Goal: Find contact information: Find contact information

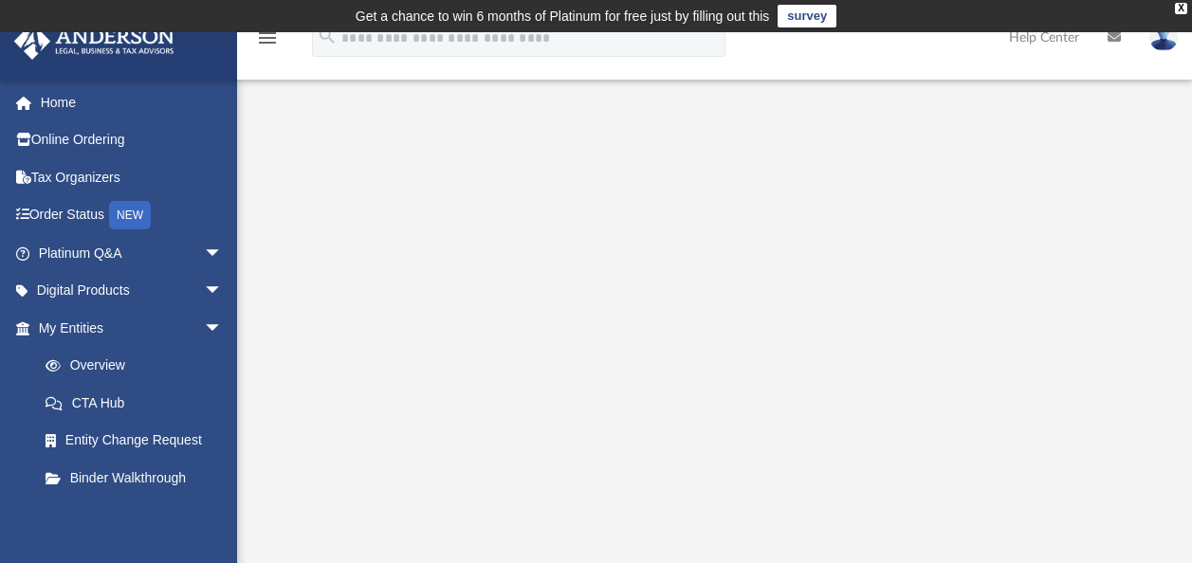
scroll to position [186, 0]
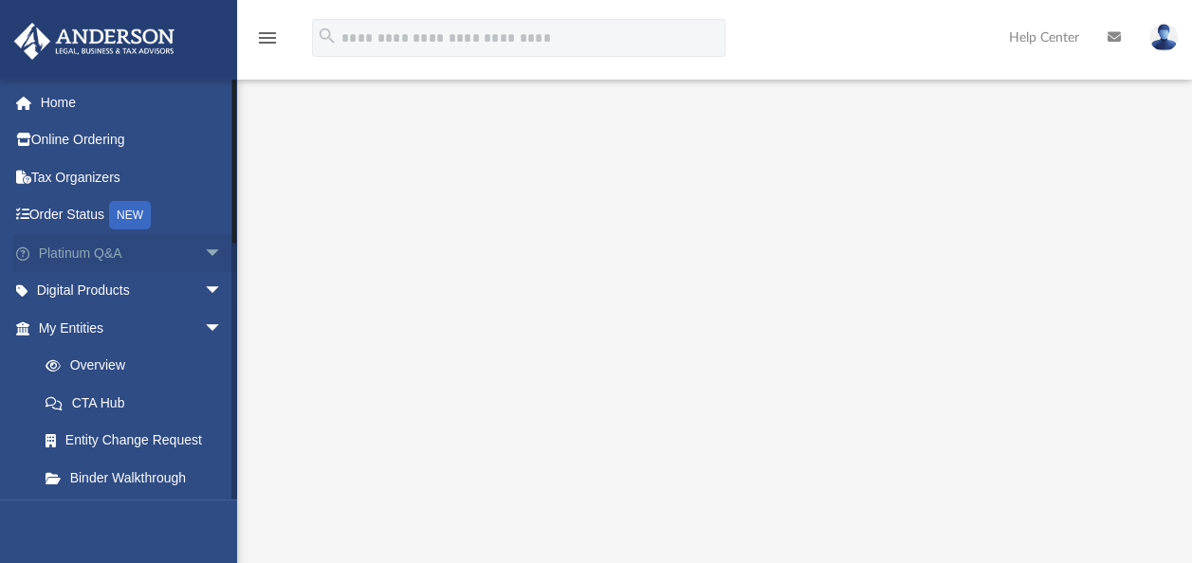
click at [154, 251] on link "Platinum Q&A arrow_drop_down" at bounding box center [132, 253] width 238 height 38
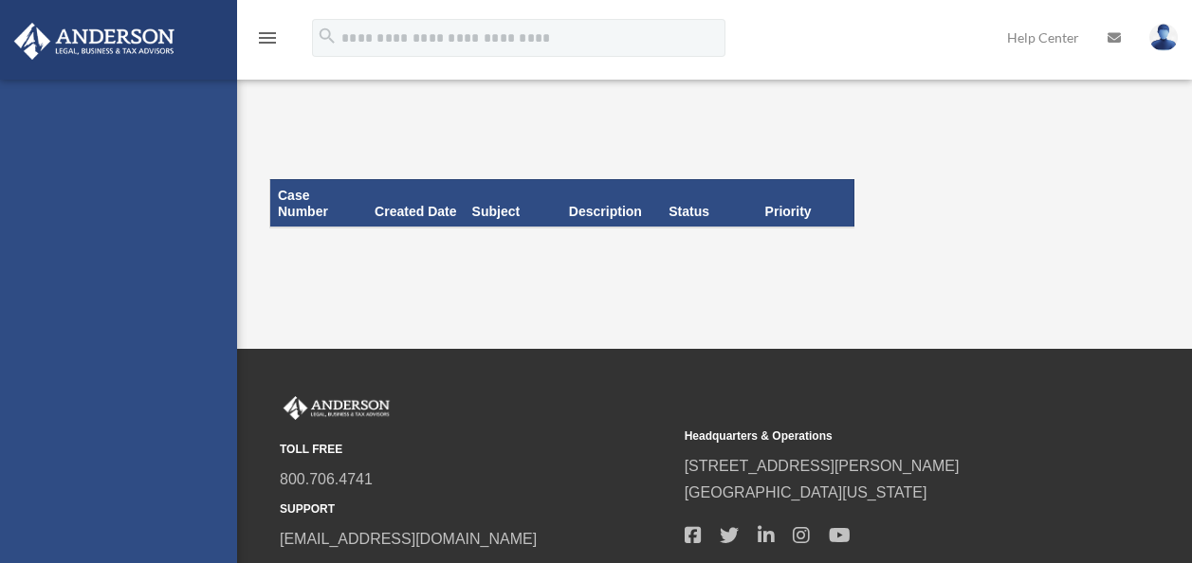
click at [188, 258] on div "[EMAIL_ADDRESS][DOMAIN_NAME] Sign Out [EMAIL_ADDRESS][DOMAIN_NAME] Home Online …" at bounding box center [118, 361] width 237 height 563
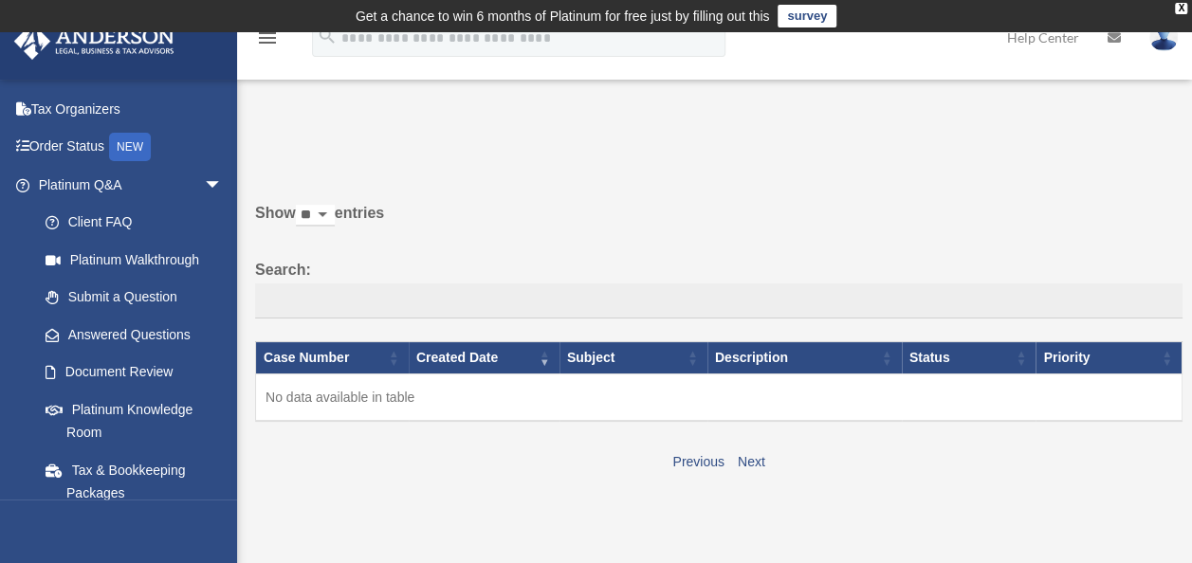
scroll to position [72, 0]
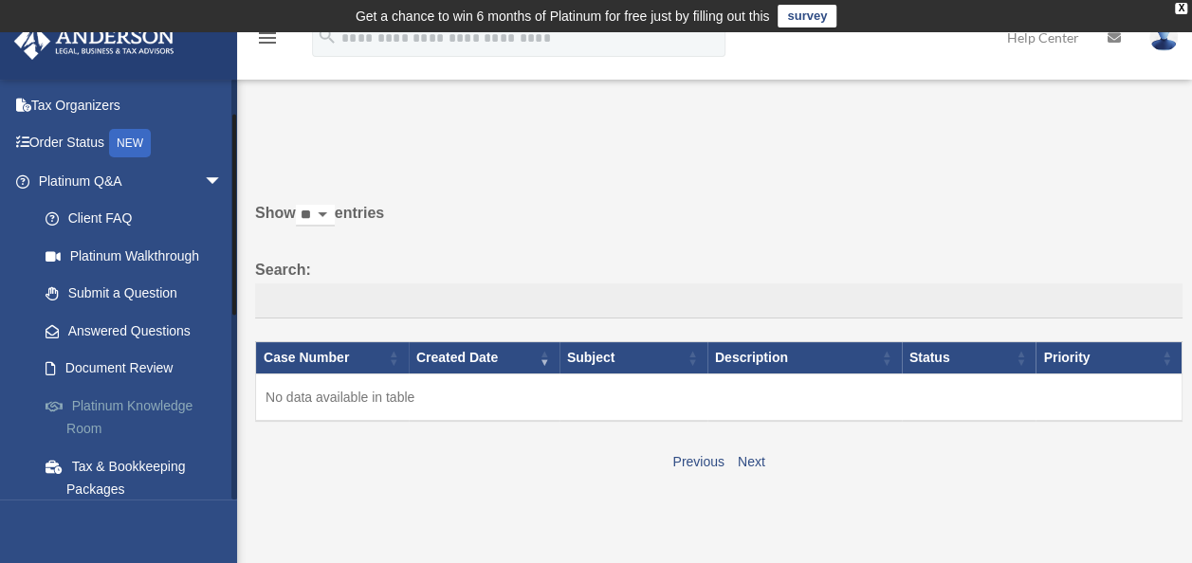
click at [156, 395] on link "Platinum Knowledge Room" at bounding box center [139, 417] width 225 height 61
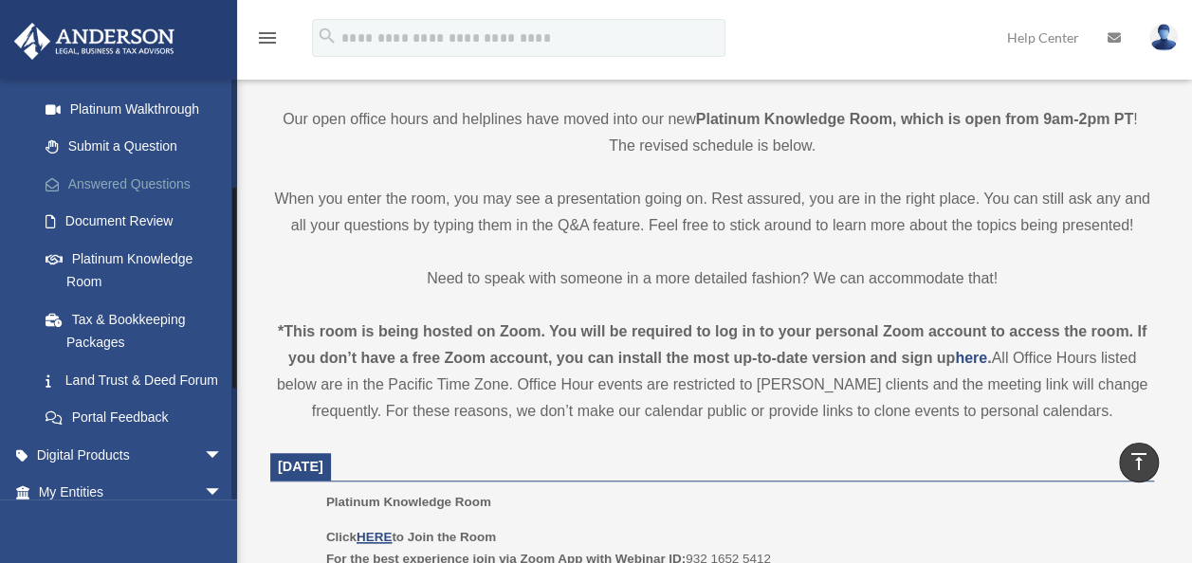
scroll to position [220, 0]
click at [162, 317] on link "Tax & Bookkeeping Packages" at bounding box center [139, 330] width 225 height 61
click at [112, 321] on link "Tax & Bookkeeping Packages" at bounding box center [139, 330] width 225 height 61
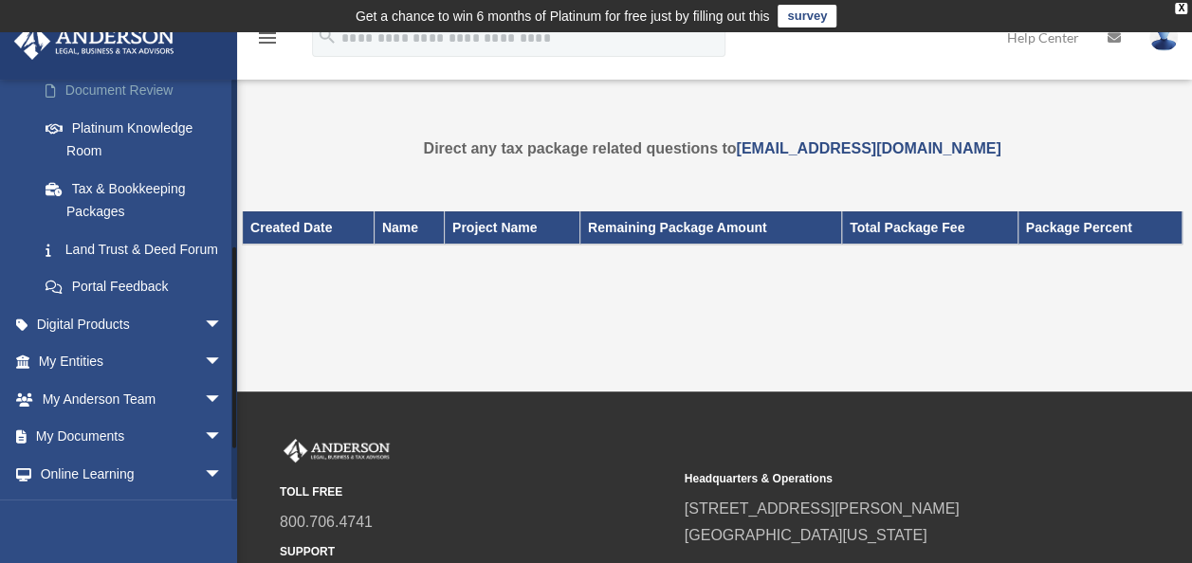
scroll to position [352, 0]
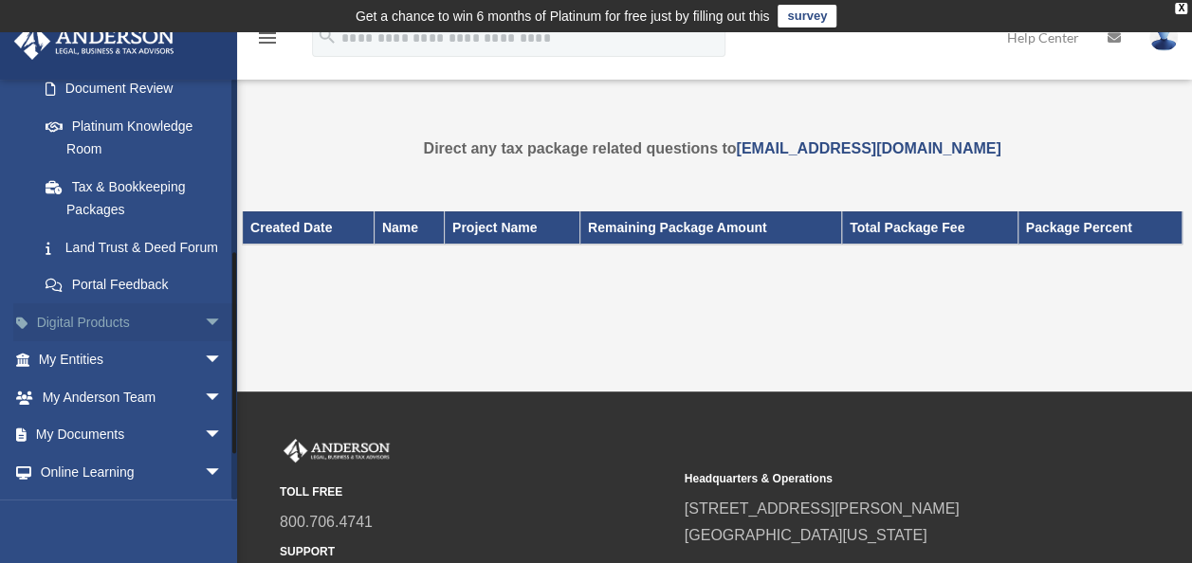
click at [204, 340] on span "arrow_drop_down" at bounding box center [223, 323] width 38 height 39
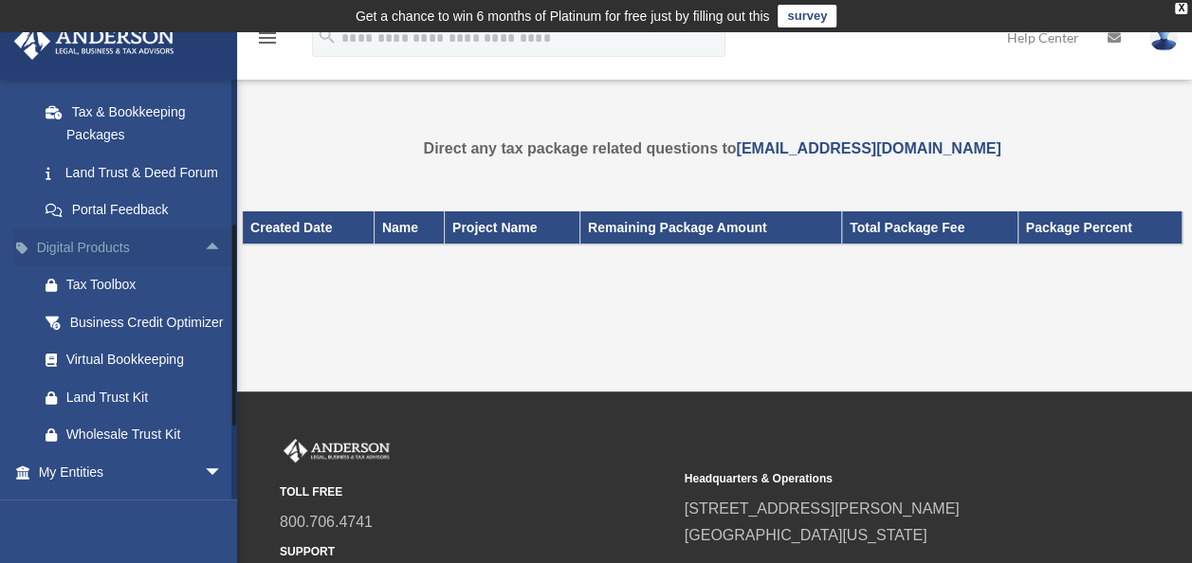
scroll to position [436, 0]
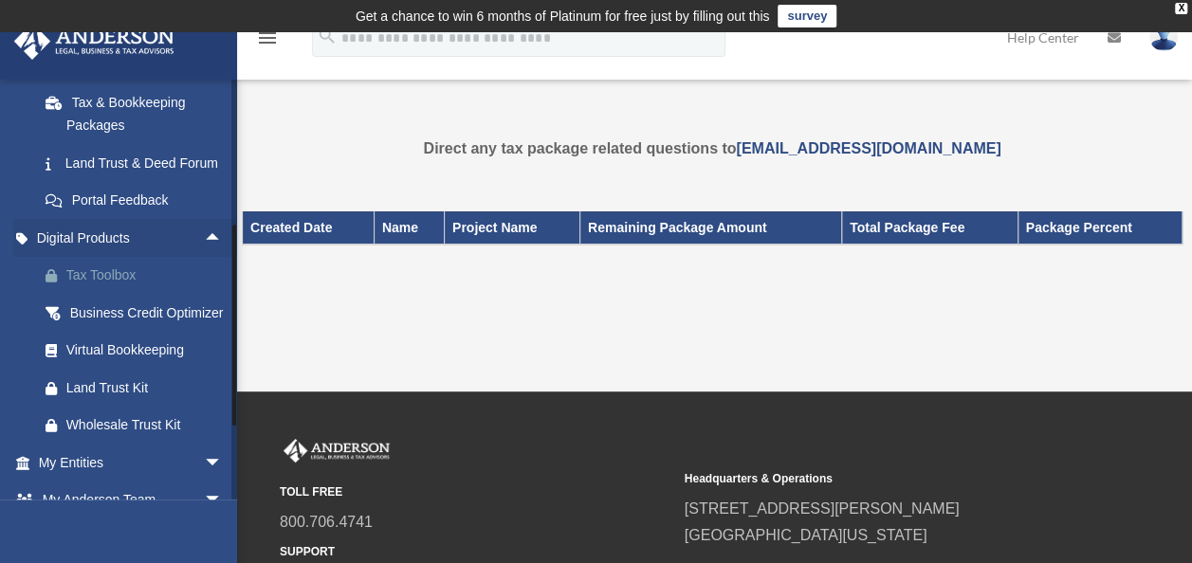
click at [125, 286] on div "Tax Toolbox" at bounding box center [146, 276] width 161 height 24
click at [95, 325] on div "Business Credit Optimizer" at bounding box center [146, 314] width 161 height 24
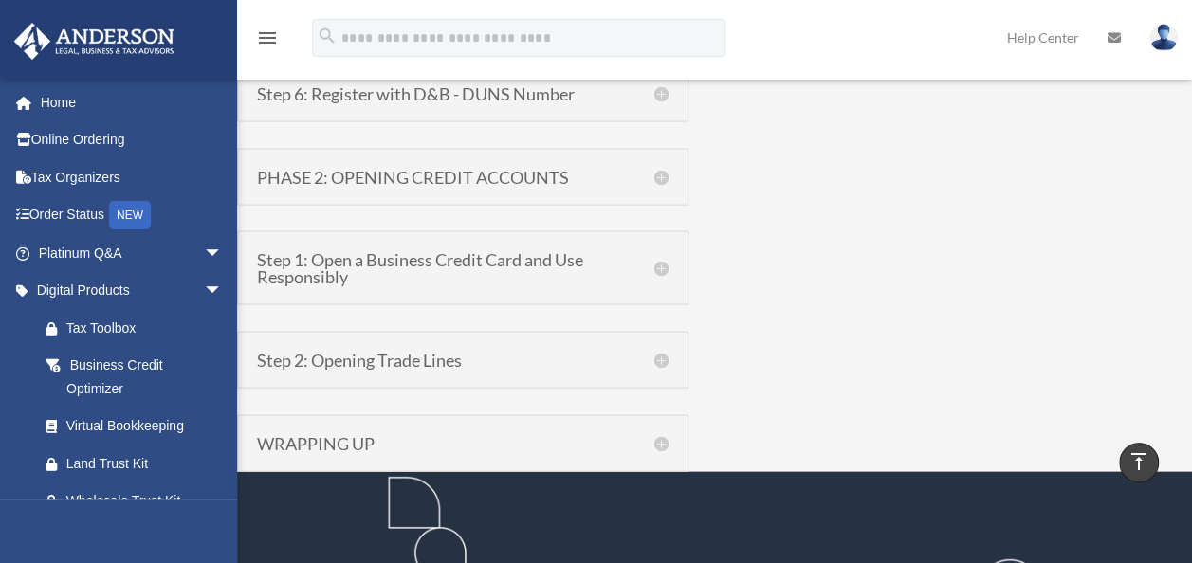
scroll to position [1817, 0]
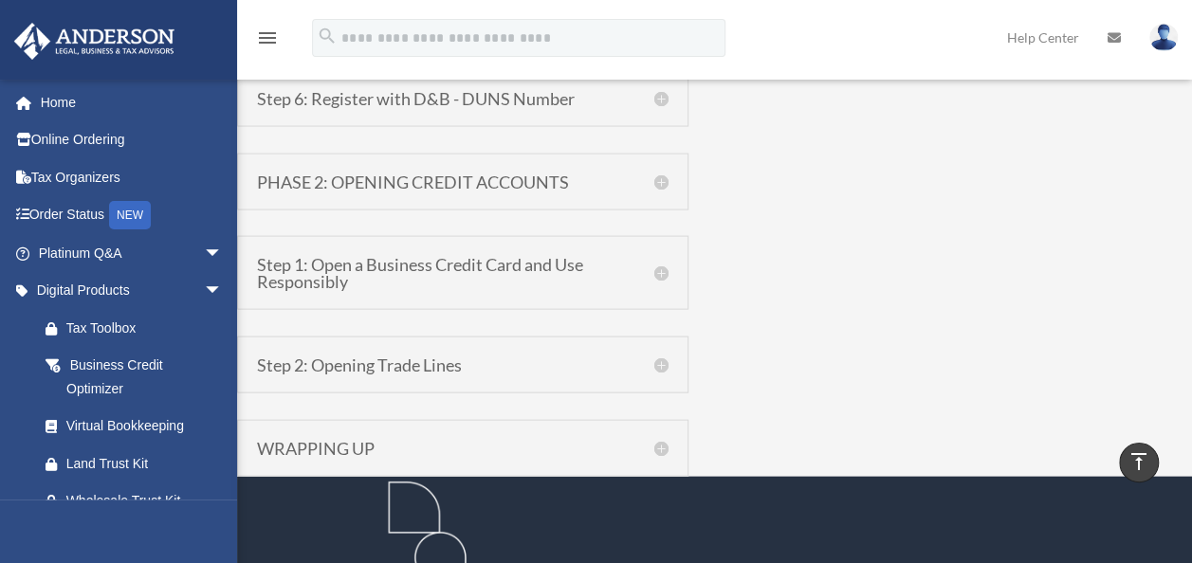
click at [660, 358] on h5 "Step 2: Opening Trade Lines" at bounding box center [463, 365] width 412 height 17
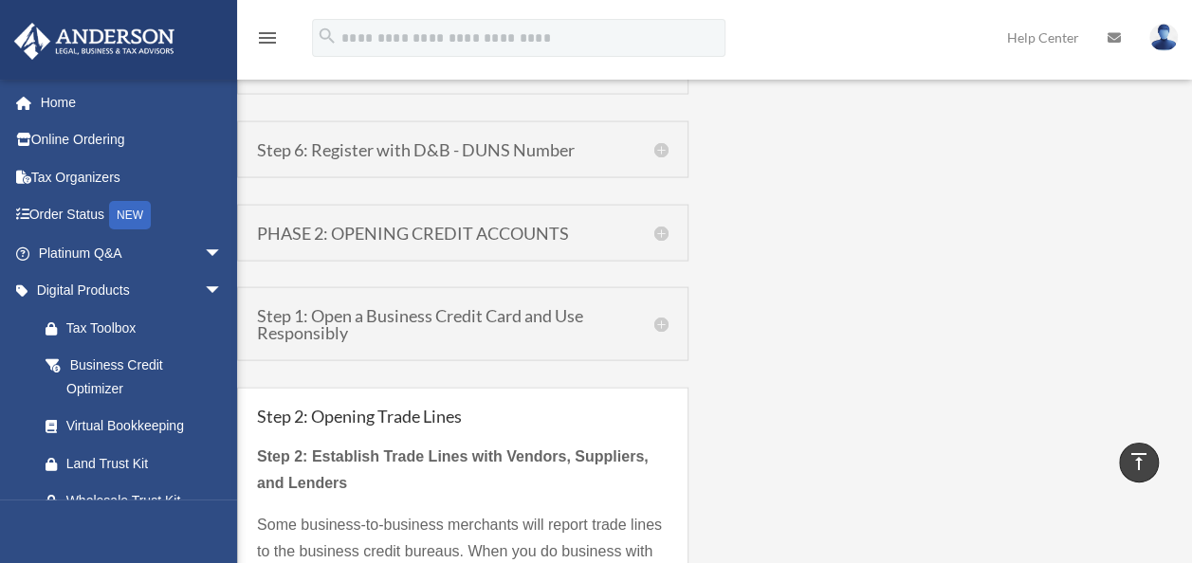
scroll to position [1766, 0]
click at [663, 237] on div "PHASE 2: OPENING CREDIT ACCOUNTS Phase 2: Building Business Credit Now that you…" at bounding box center [462, 233] width 451 height 57
click at [663, 235] on div "PHASE 2: OPENING CREDIT ACCOUNTS Phase 2: Building Business Credit Now that you…" at bounding box center [462, 233] width 451 height 57
click at [660, 225] on h5 "PHASE 2: OPENING CREDIT ACCOUNTS" at bounding box center [463, 233] width 412 height 17
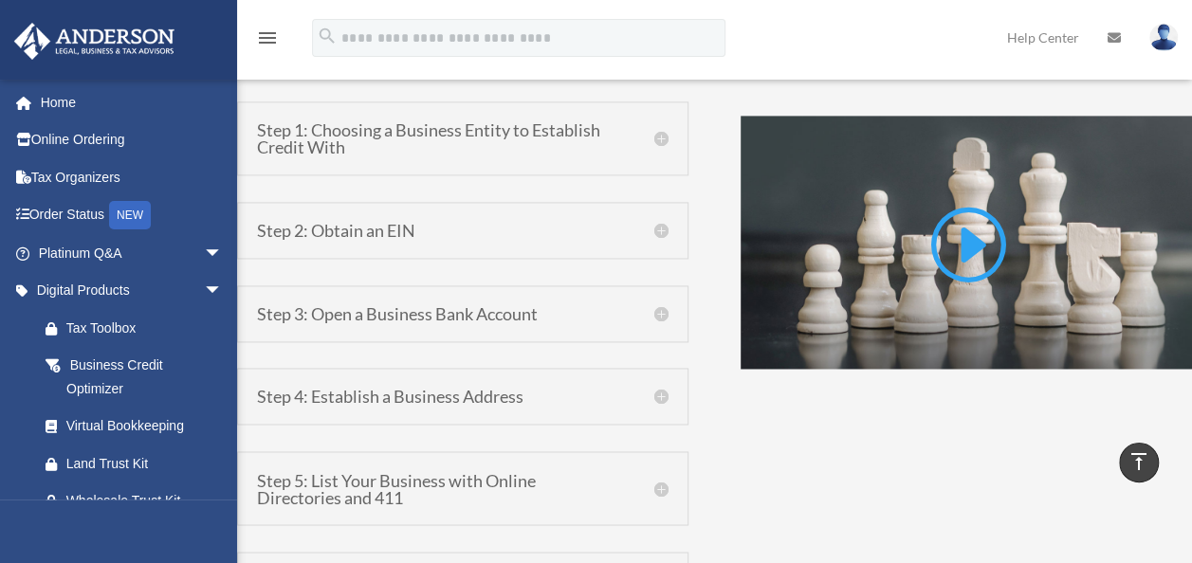
scroll to position [1323, 0]
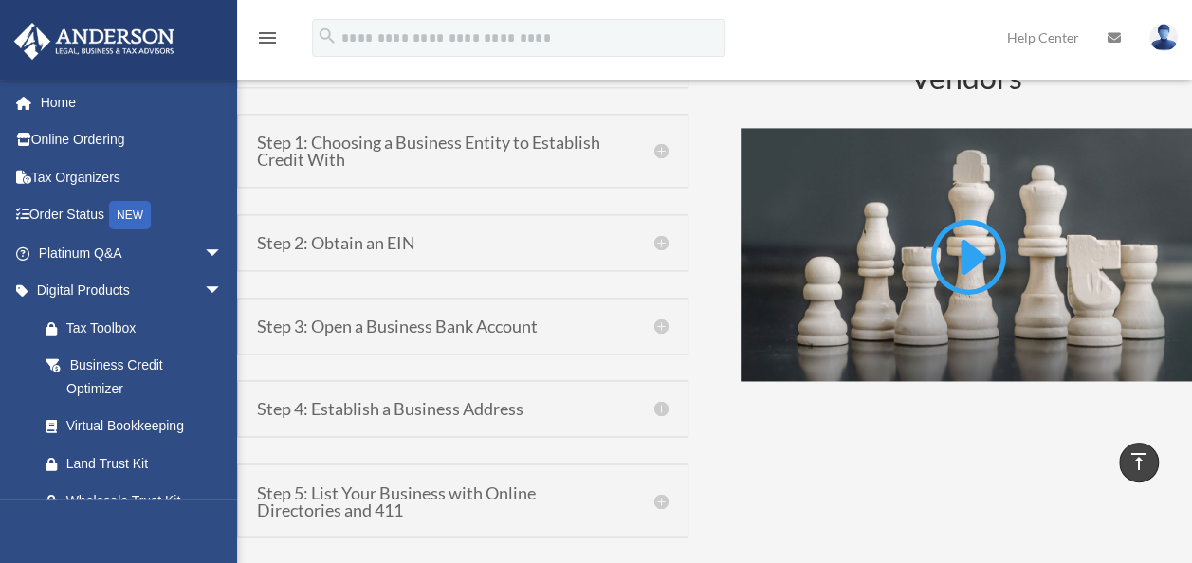
click at [655, 326] on h5 "Step 3: Open a Business Bank Account" at bounding box center [463, 326] width 412 height 17
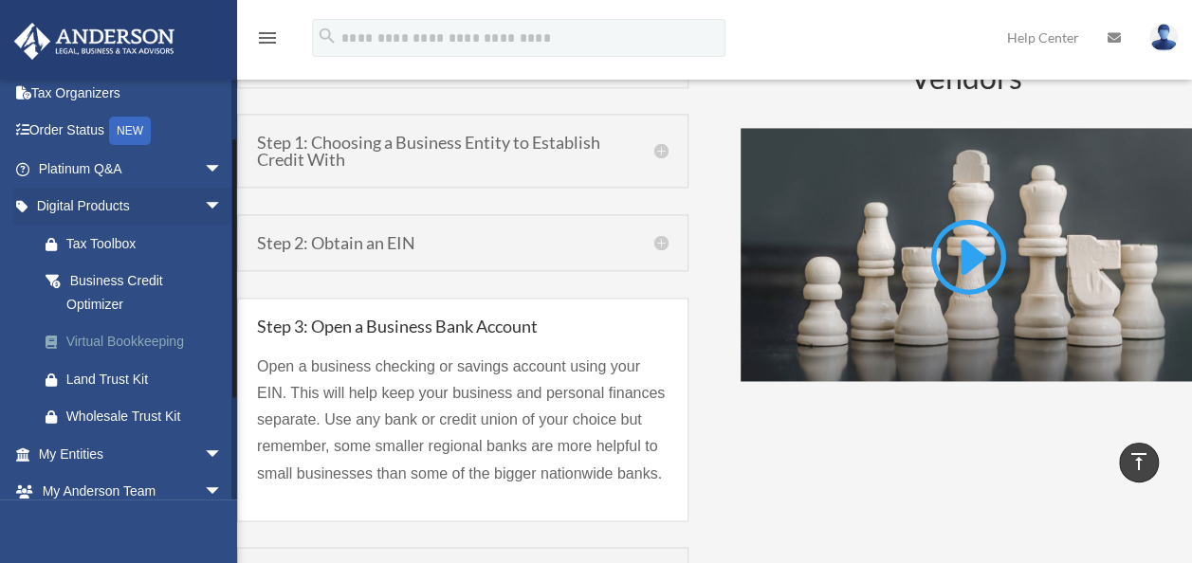
scroll to position [93, 0]
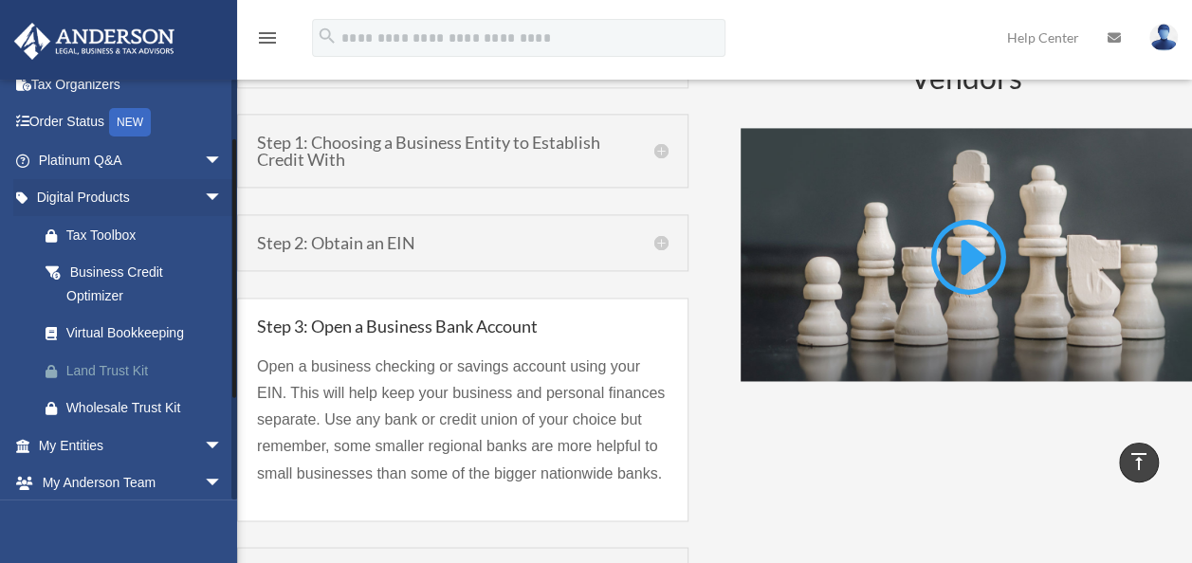
click at [113, 366] on div "Land Trust Kit" at bounding box center [146, 371] width 161 height 24
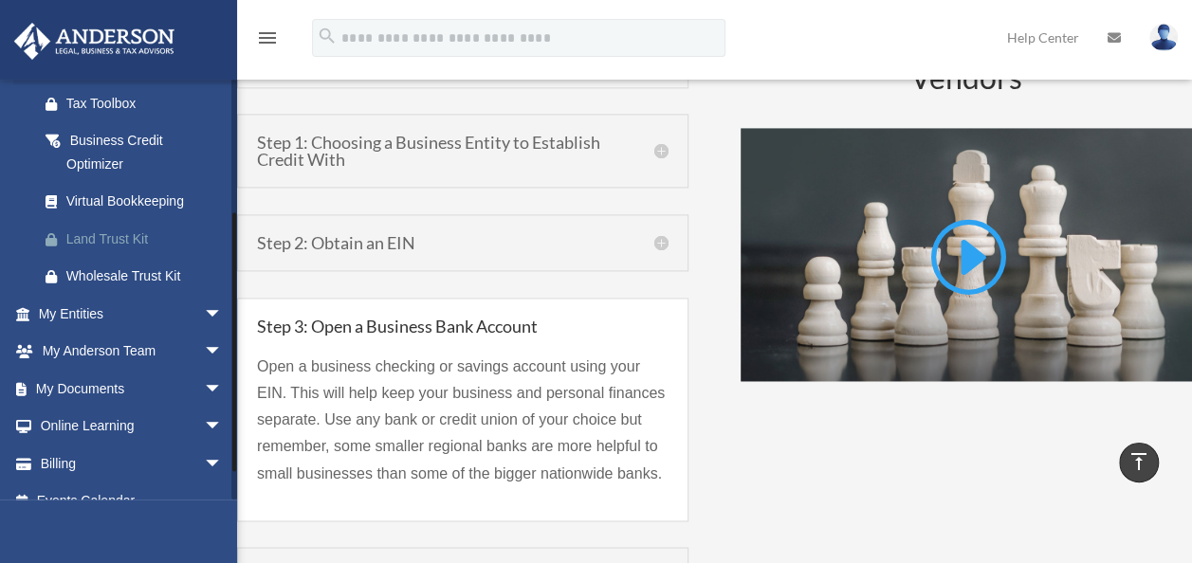
scroll to position [248, 0]
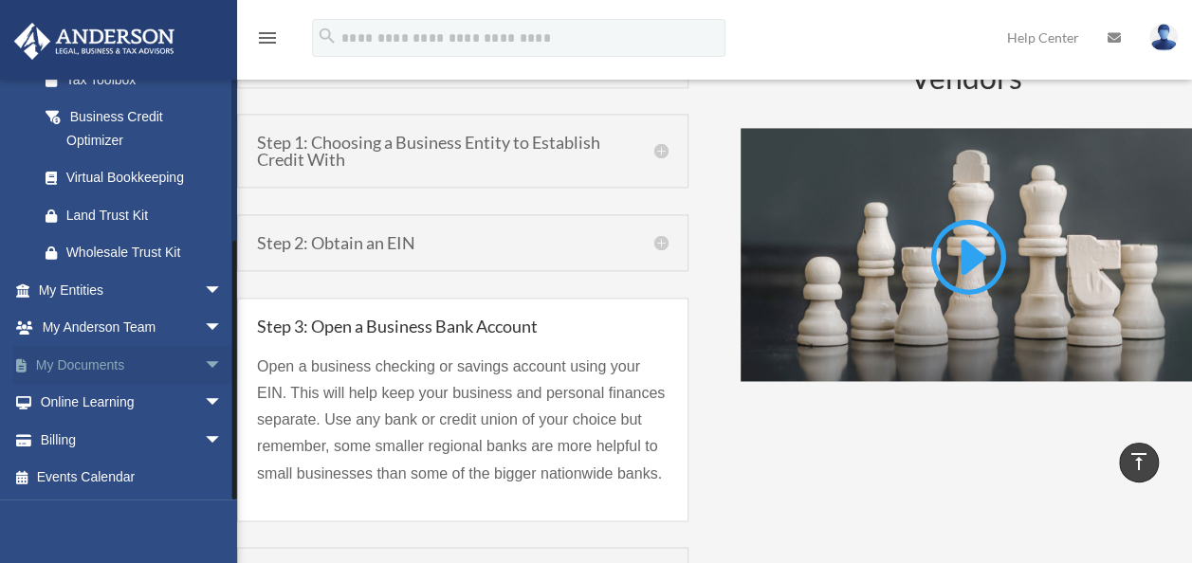
click at [82, 360] on link "My Documents arrow_drop_down" at bounding box center [132, 365] width 238 height 38
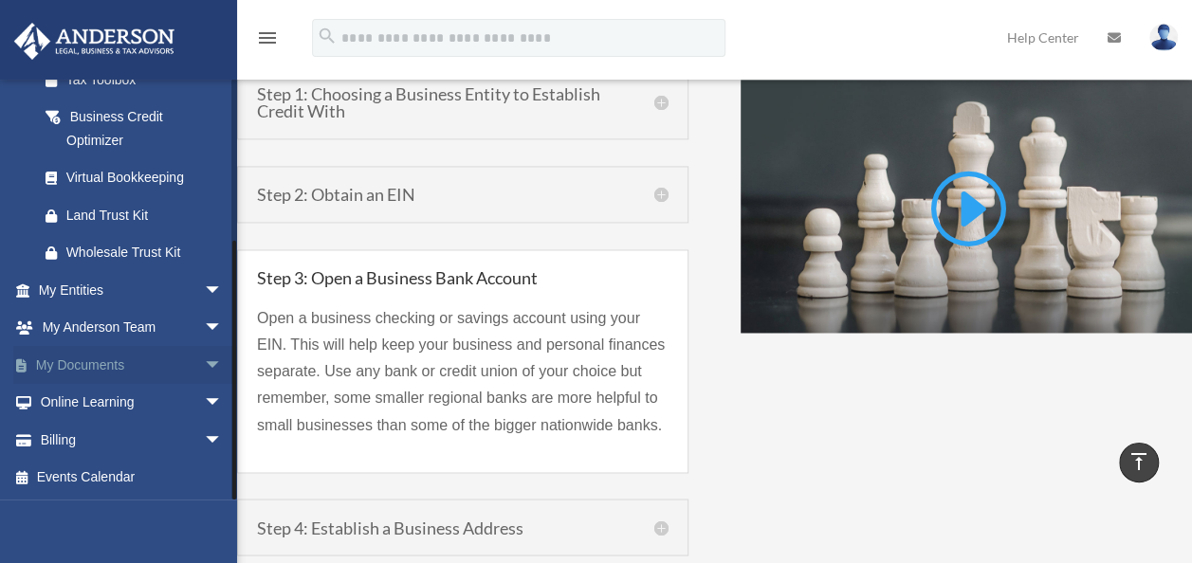
scroll to position [1373, 0]
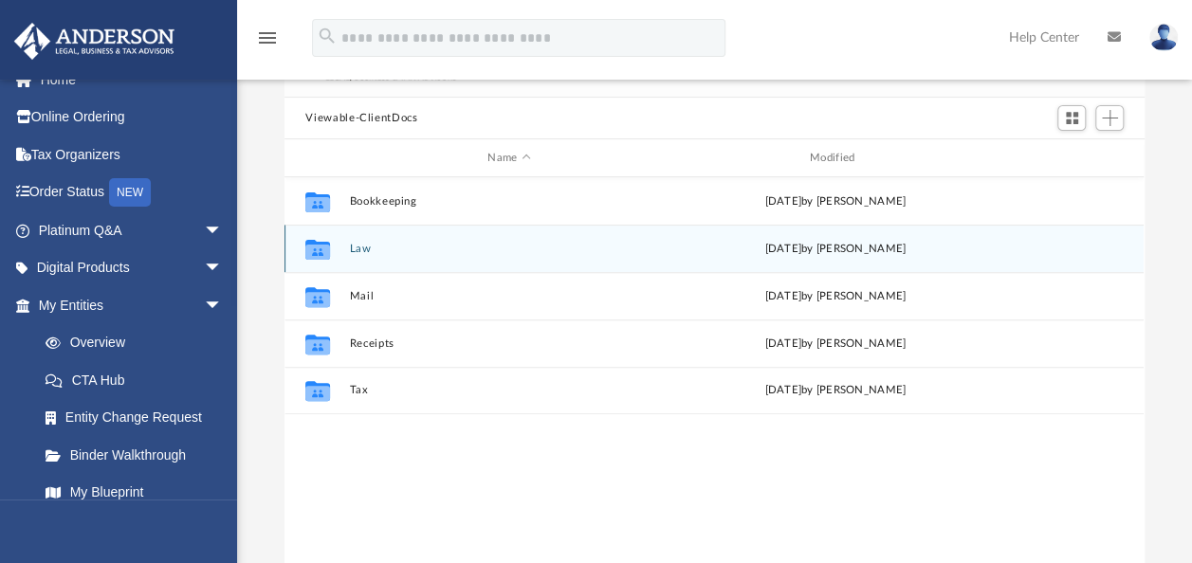
scroll to position [180, 0]
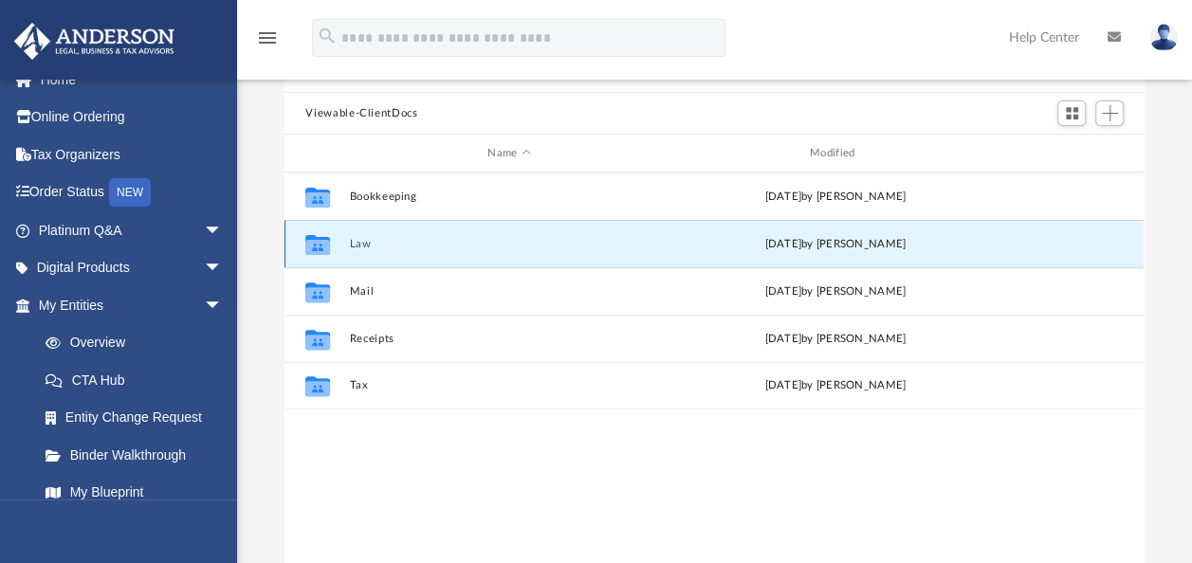
click at [362, 245] on button "Law" at bounding box center [509, 244] width 319 height 12
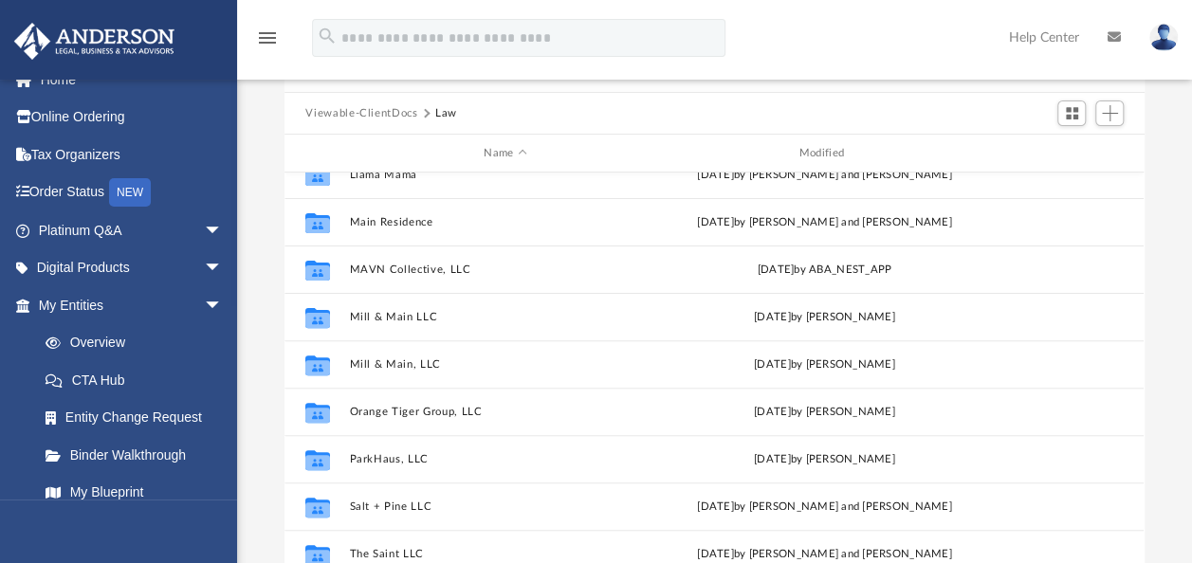
scroll to position [364, 0]
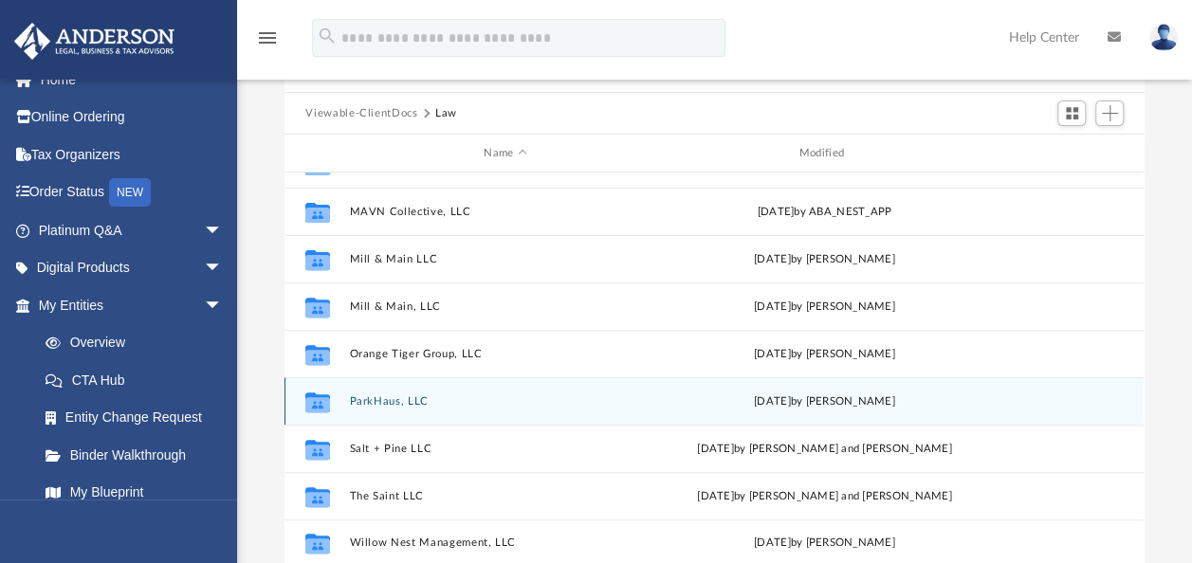
click at [389, 413] on div "Collaborated Folder ParkHaus, LLC Mon Sep 8 2025 by Samantha Turner" at bounding box center [714, 400] width 859 height 47
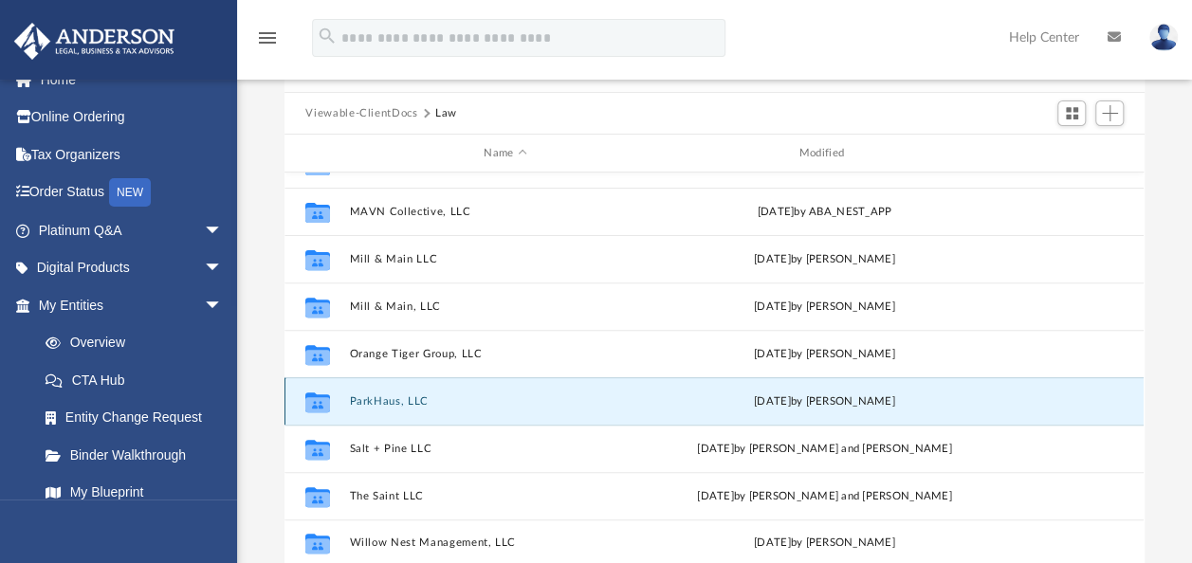
click at [389, 398] on button "ParkHaus, LLC" at bounding box center [505, 402] width 311 height 12
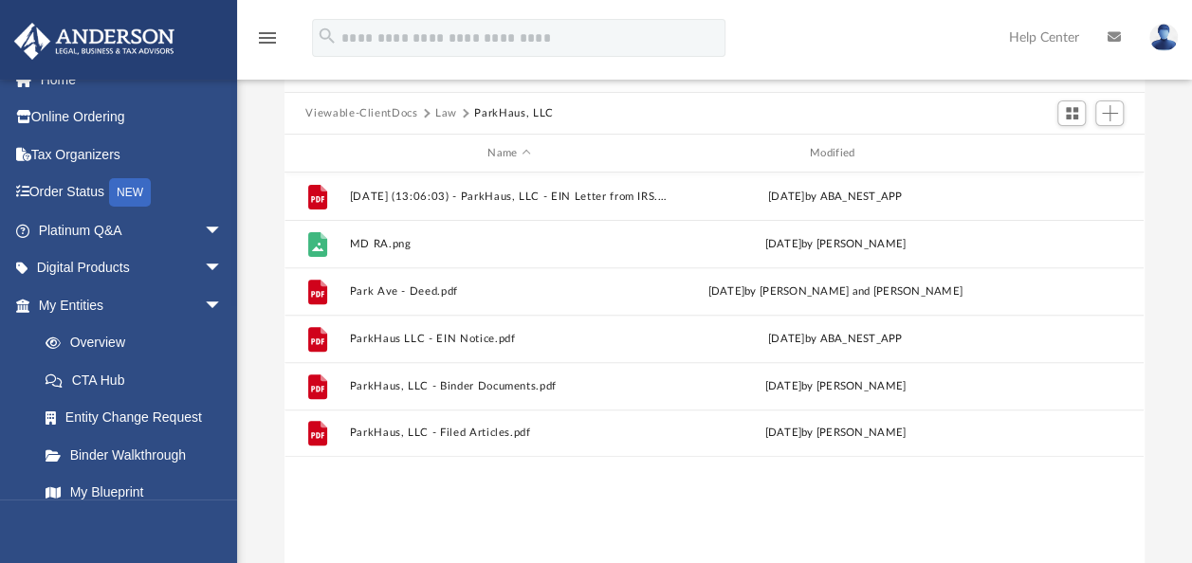
scroll to position [0, 0]
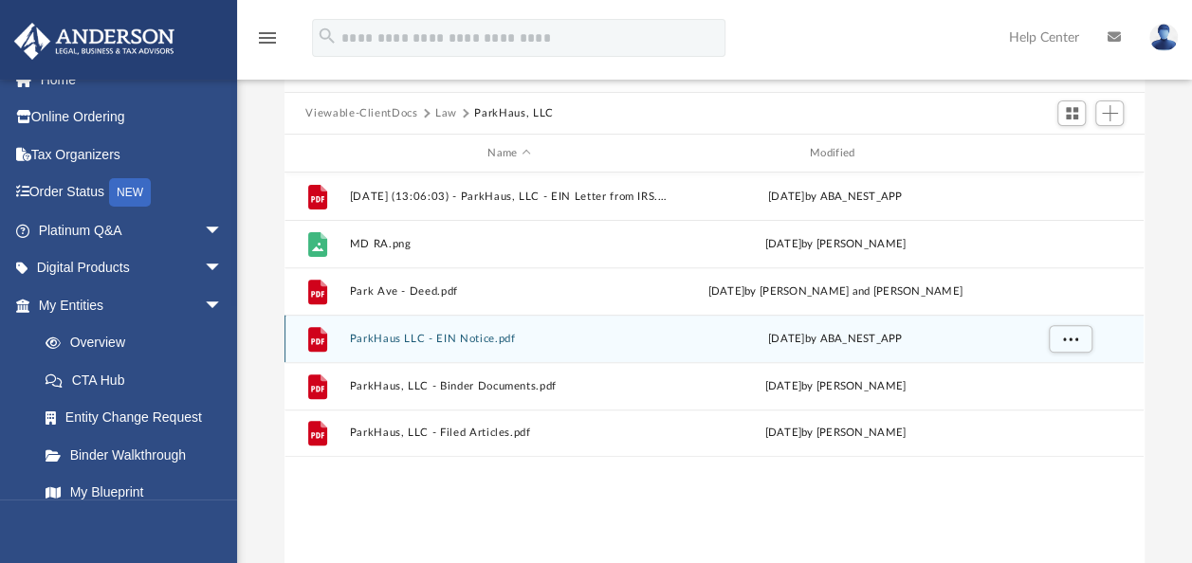
click at [439, 342] on button "ParkHaus LLC - EIN Notice.pdf" at bounding box center [509, 339] width 319 height 12
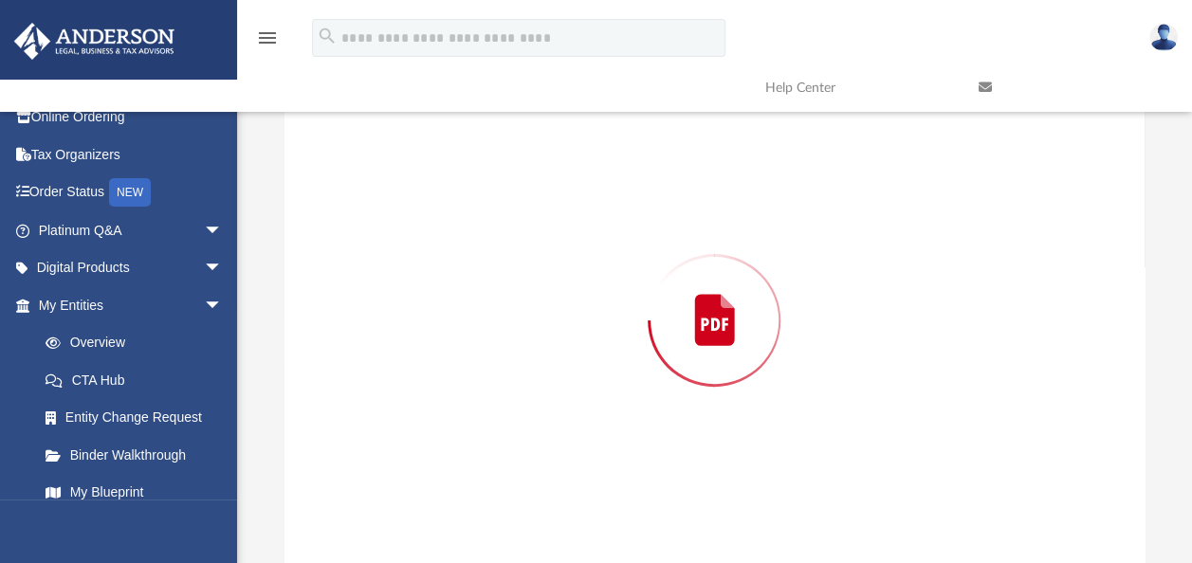
scroll to position [182, 0]
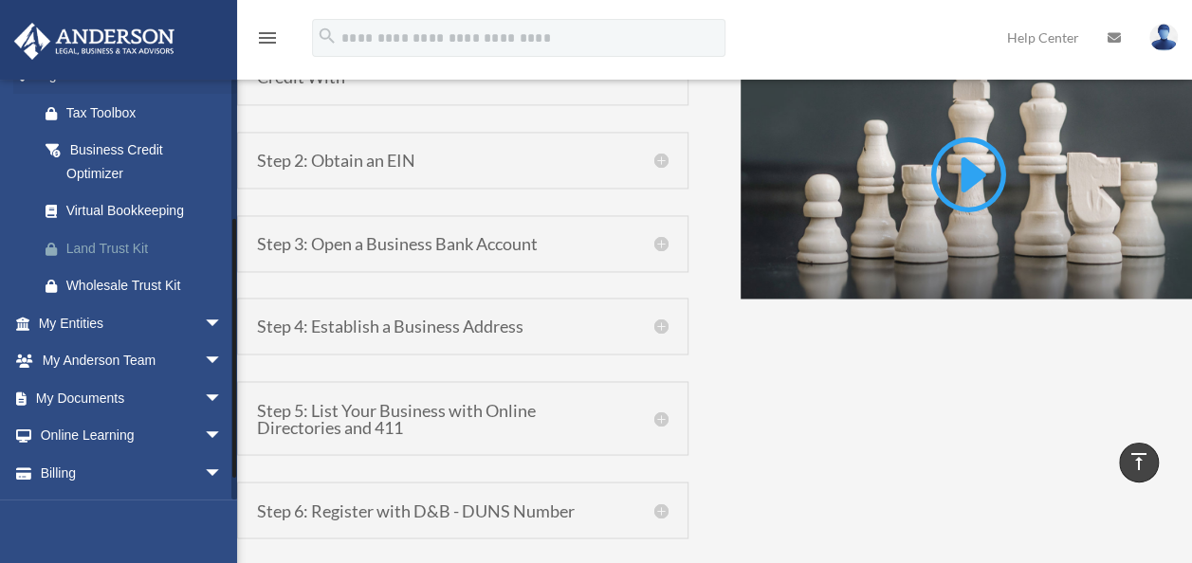
scroll to position [216, 0]
click at [204, 436] on span "arrow_drop_down" at bounding box center [223, 435] width 38 height 39
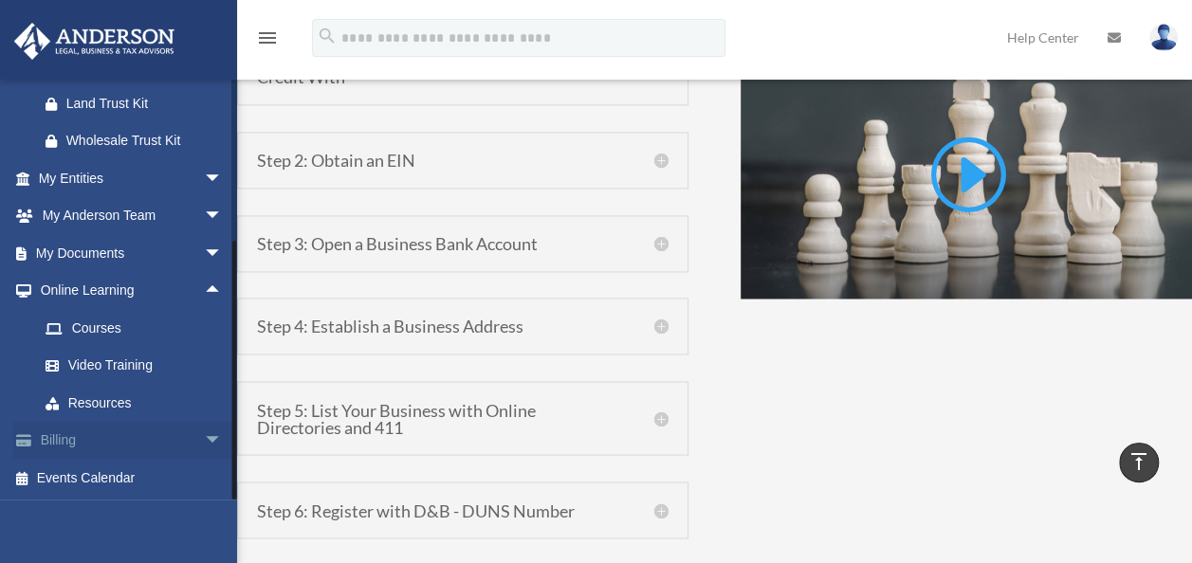
click at [204, 440] on span "arrow_drop_down" at bounding box center [223, 441] width 38 height 39
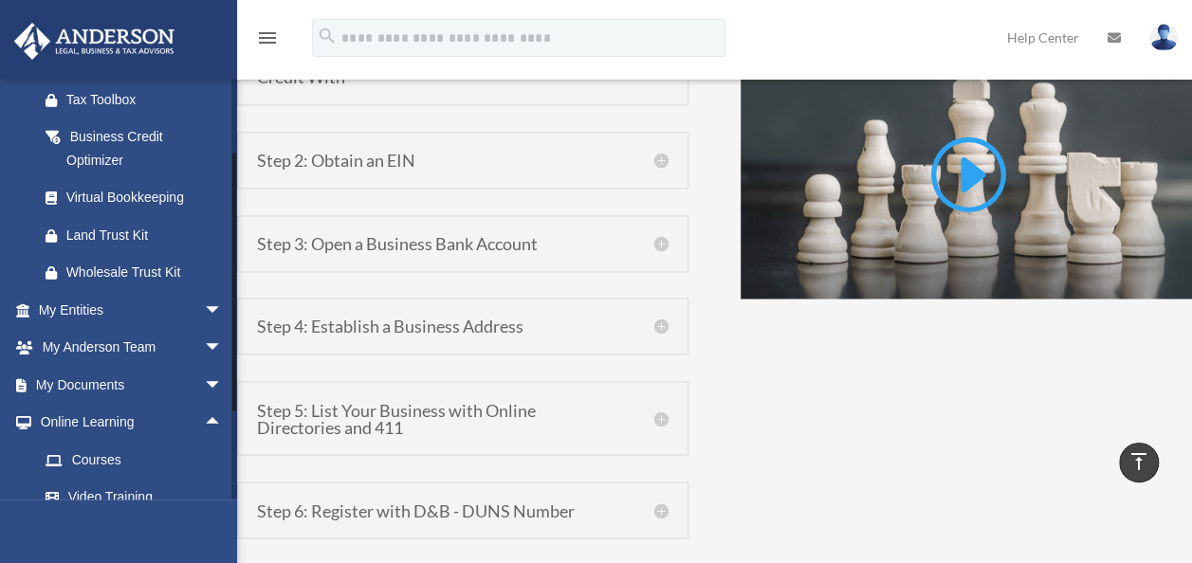
scroll to position [215, 0]
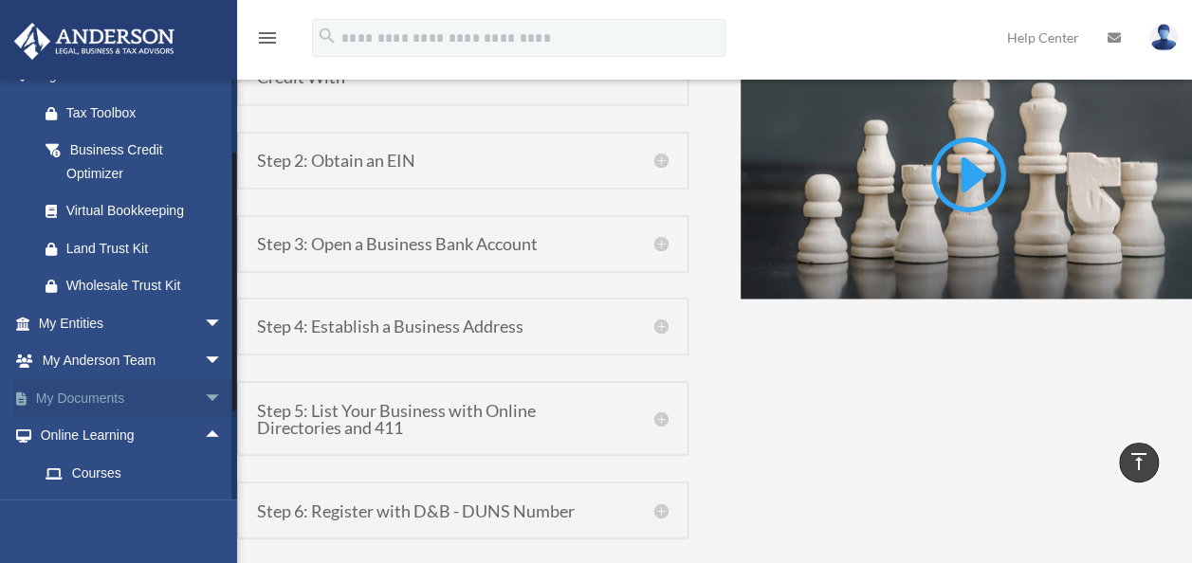
click at [204, 392] on span "arrow_drop_down" at bounding box center [223, 398] width 38 height 39
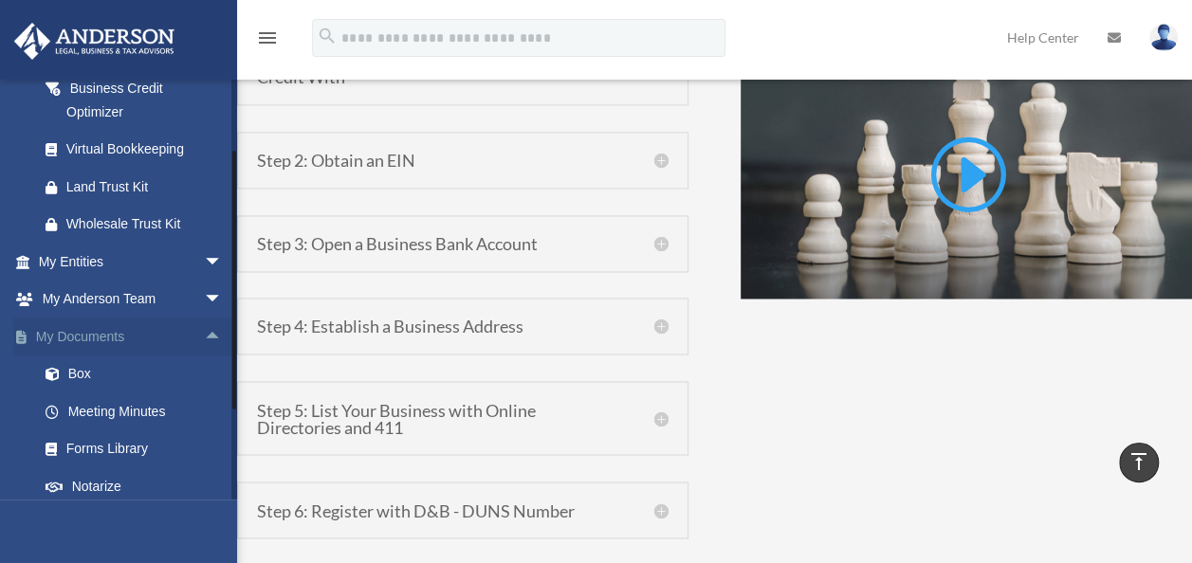
scroll to position [272, 0]
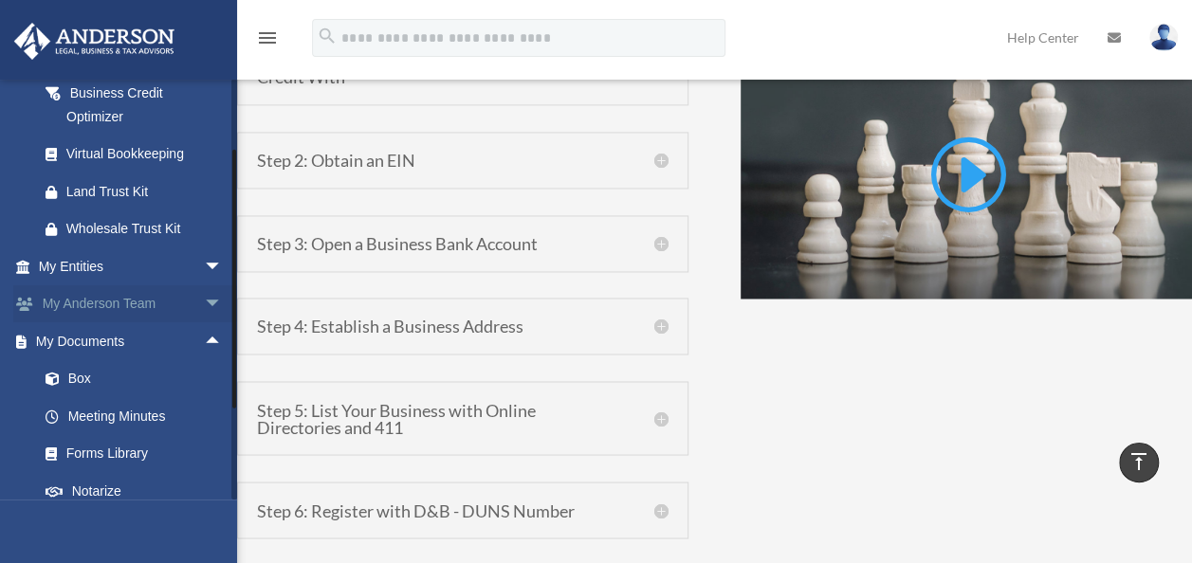
click at [204, 304] on span "arrow_drop_down" at bounding box center [223, 304] width 38 height 39
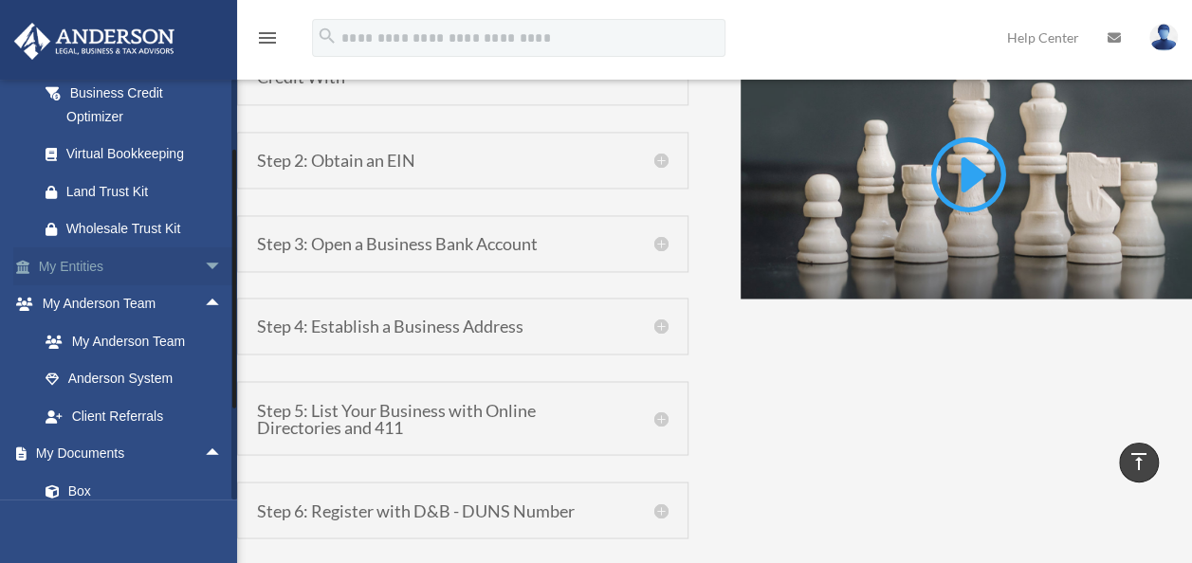
click at [204, 254] on span "arrow_drop_down" at bounding box center [223, 267] width 38 height 39
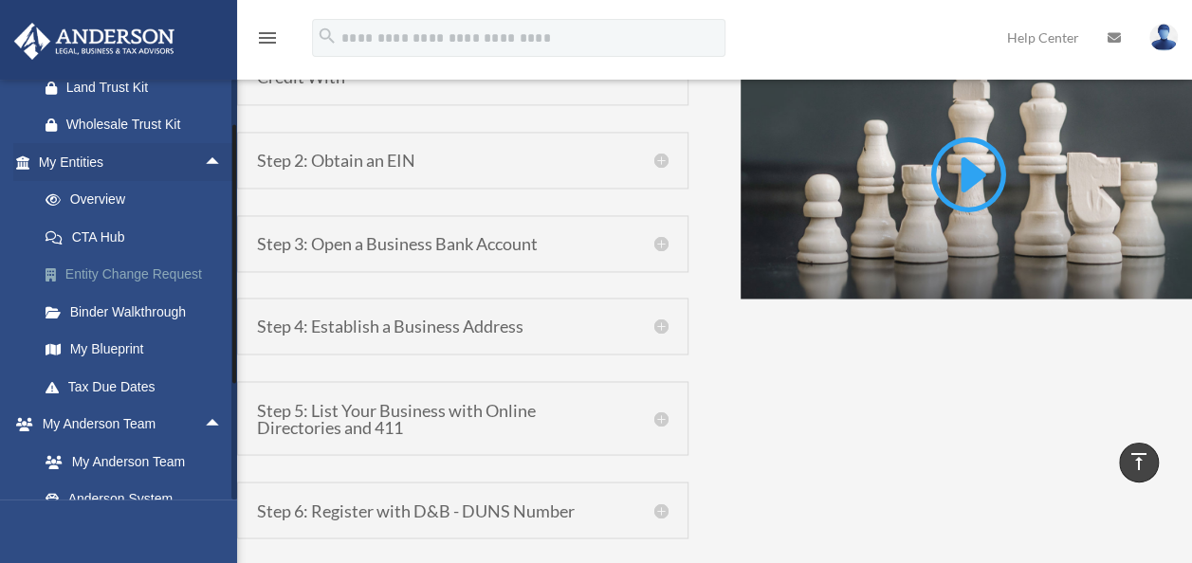
scroll to position [401, 0]
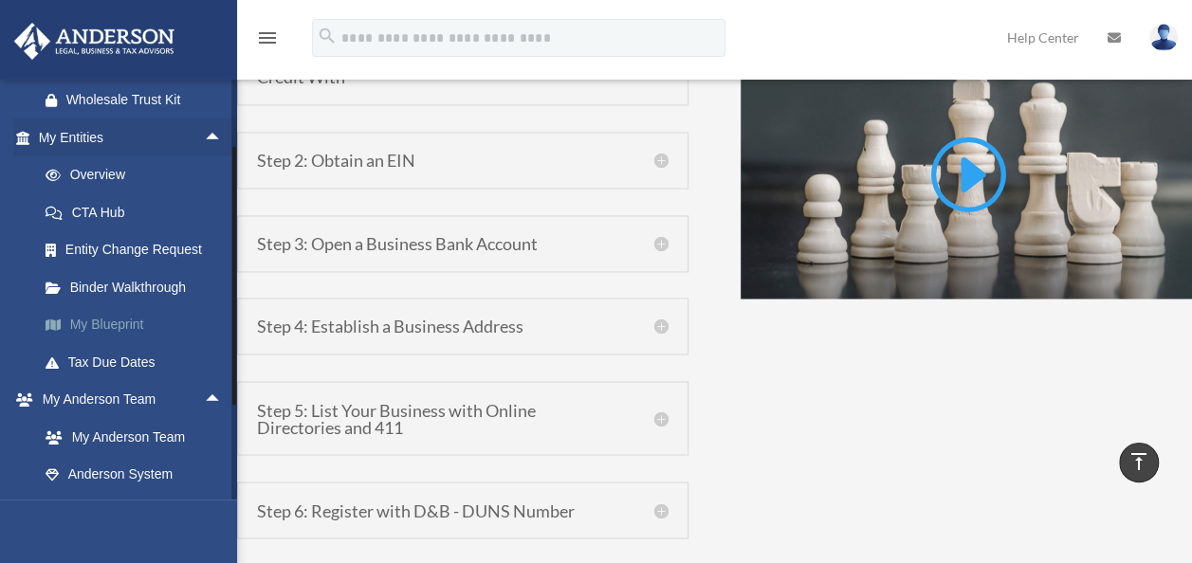
click at [131, 317] on link "My Blueprint" at bounding box center [139, 325] width 225 height 38
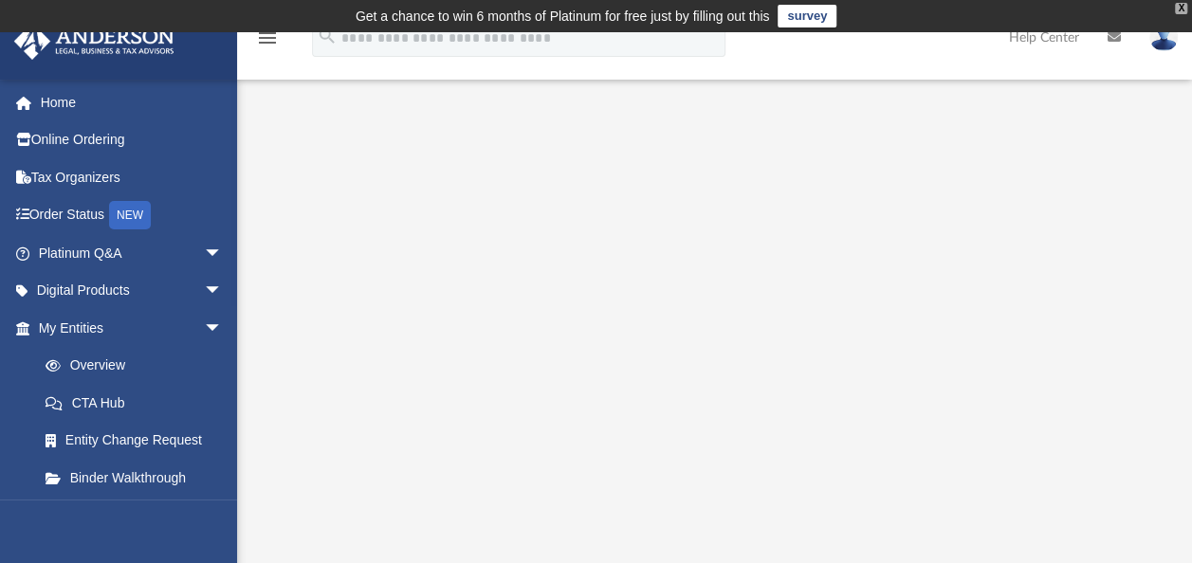
click at [1182, 3] on div "X" at bounding box center [1181, 8] width 12 height 11
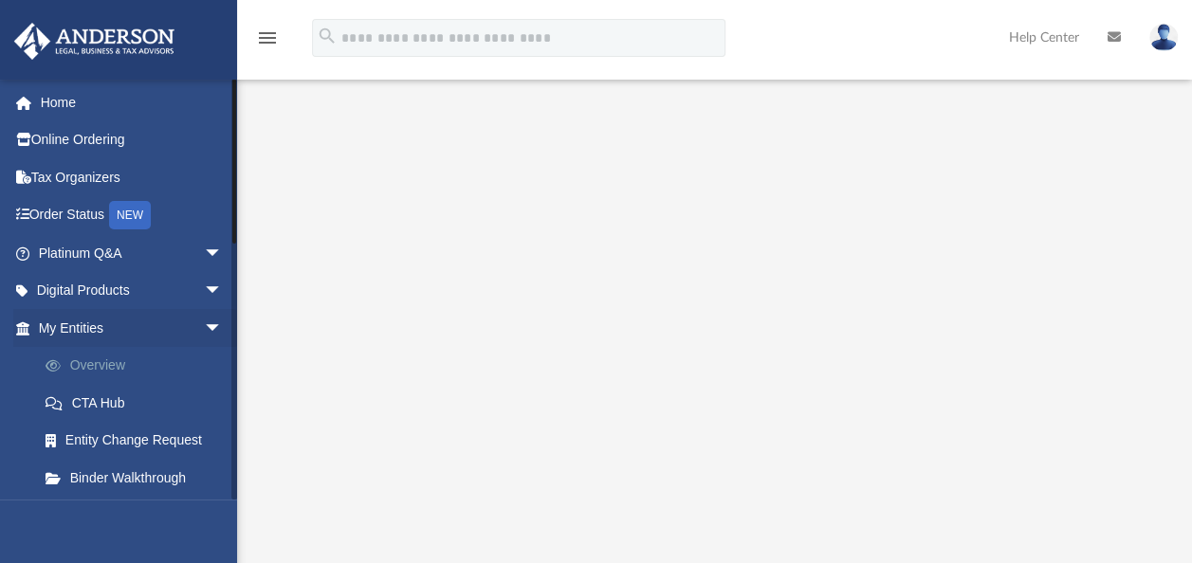
click at [99, 367] on link "Overview" at bounding box center [139, 366] width 225 height 38
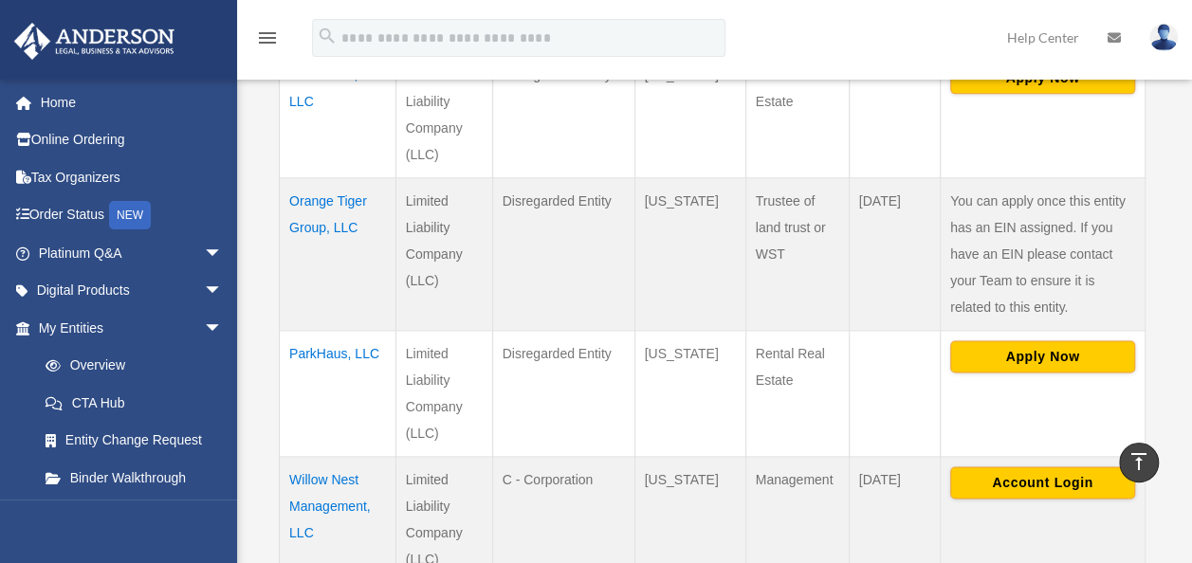
scroll to position [1158, 0]
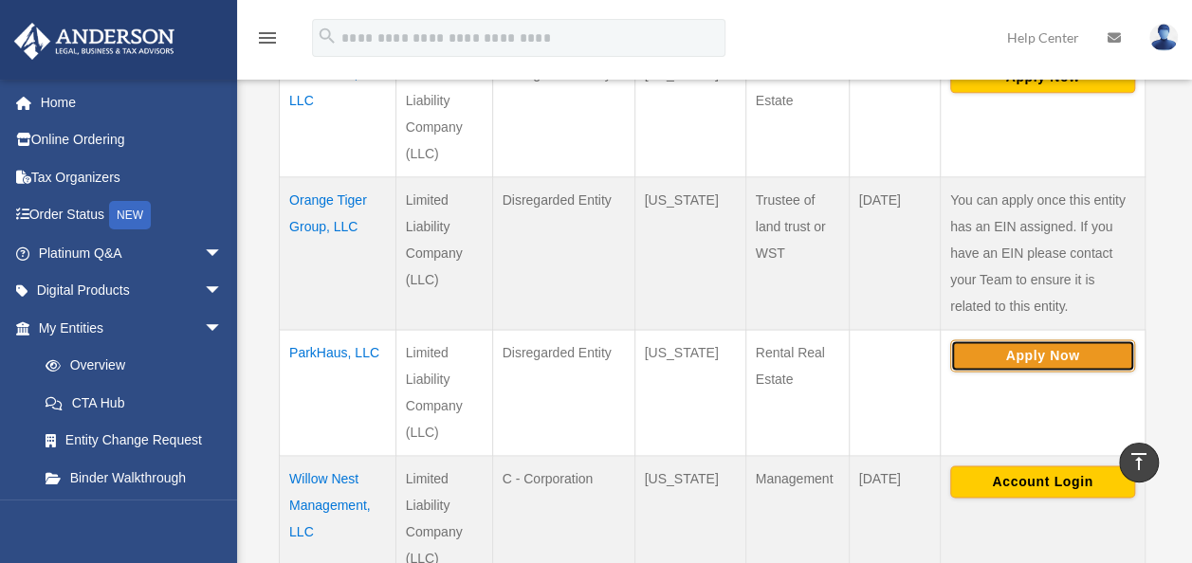
click at [1006, 353] on button "Apply Now" at bounding box center [1042, 356] width 185 height 32
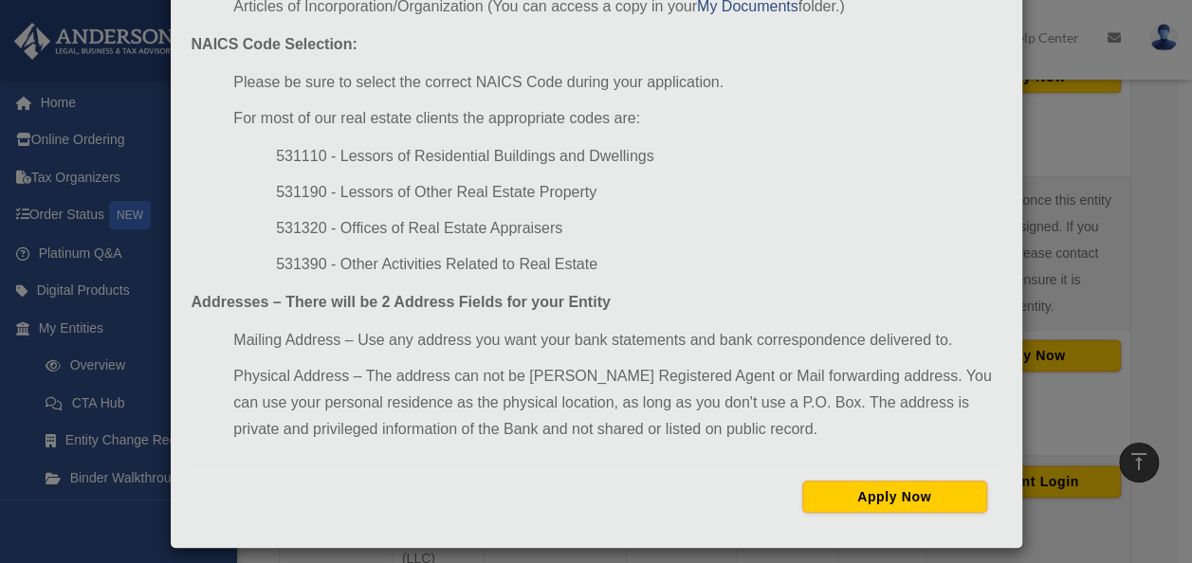
scroll to position [294, 0]
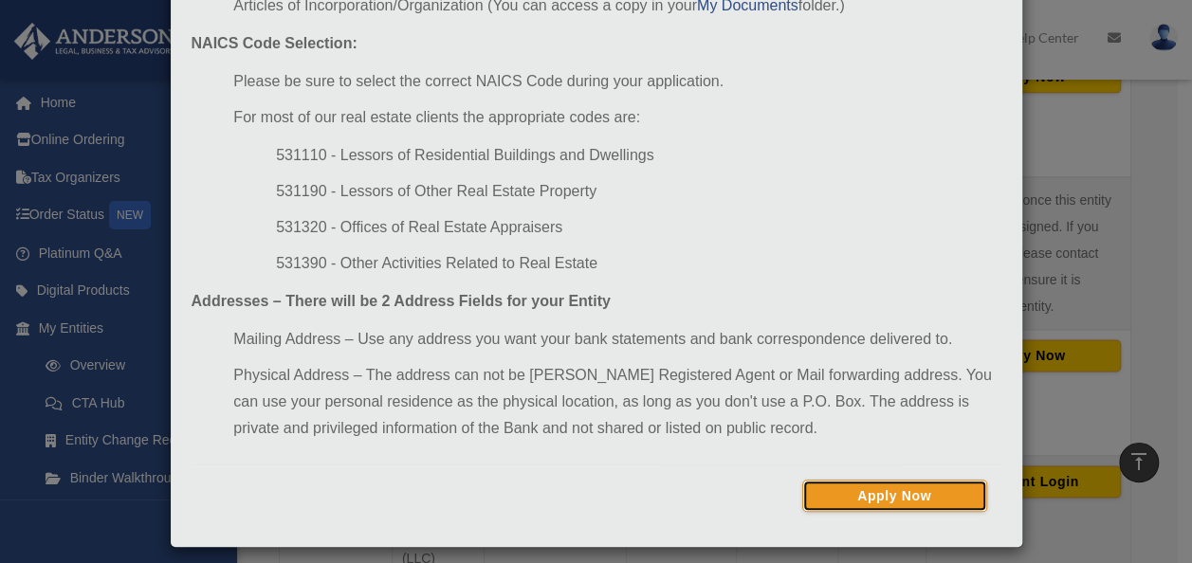
click at [822, 496] on button "Apply Now" at bounding box center [894, 496] width 185 height 32
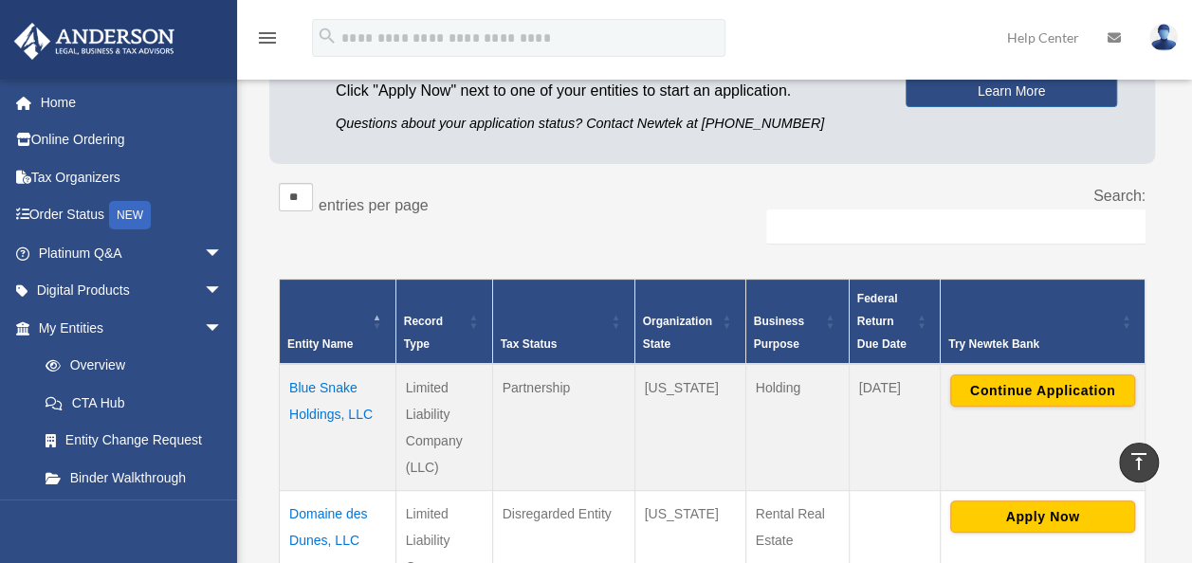
scroll to position [203, 0]
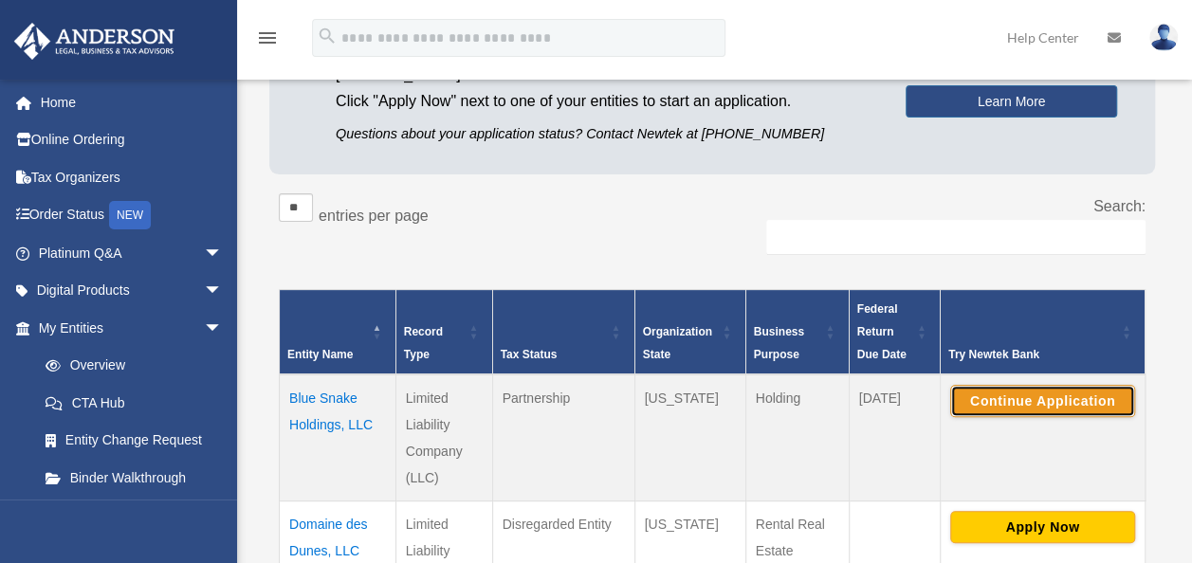
click at [1016, 390] on button "Continue Application" at bounding box center [1042, 401] width 185 height 32
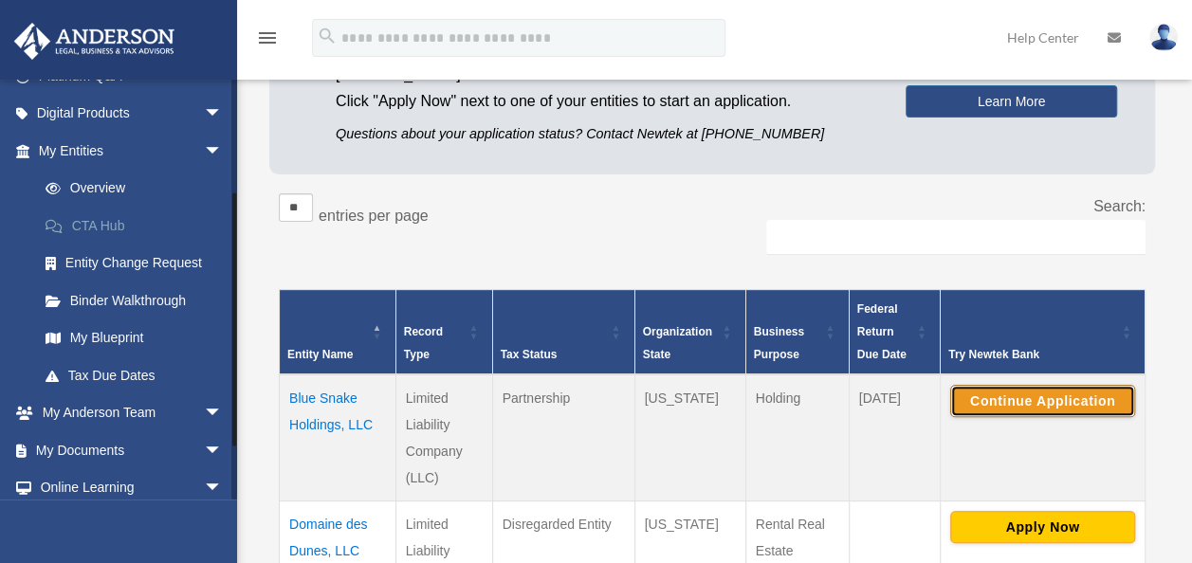
scroll to position [179, 0]
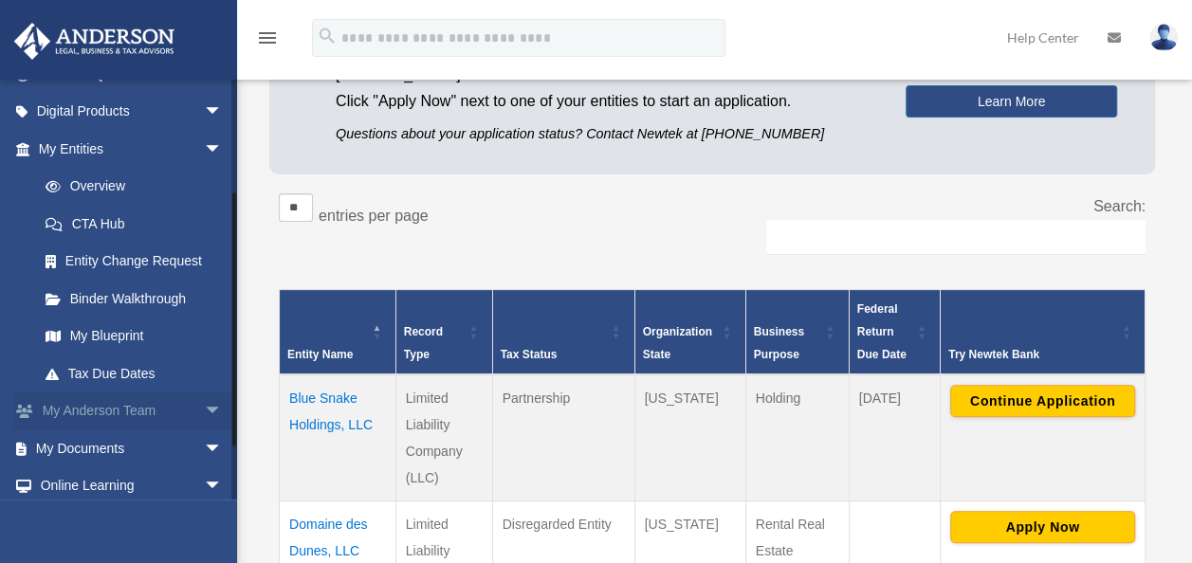
click at [133, 401] on link "My [PERSON_NAME] Team arrow_drop_down" at bounding box center [132, 412] width 238 height 38
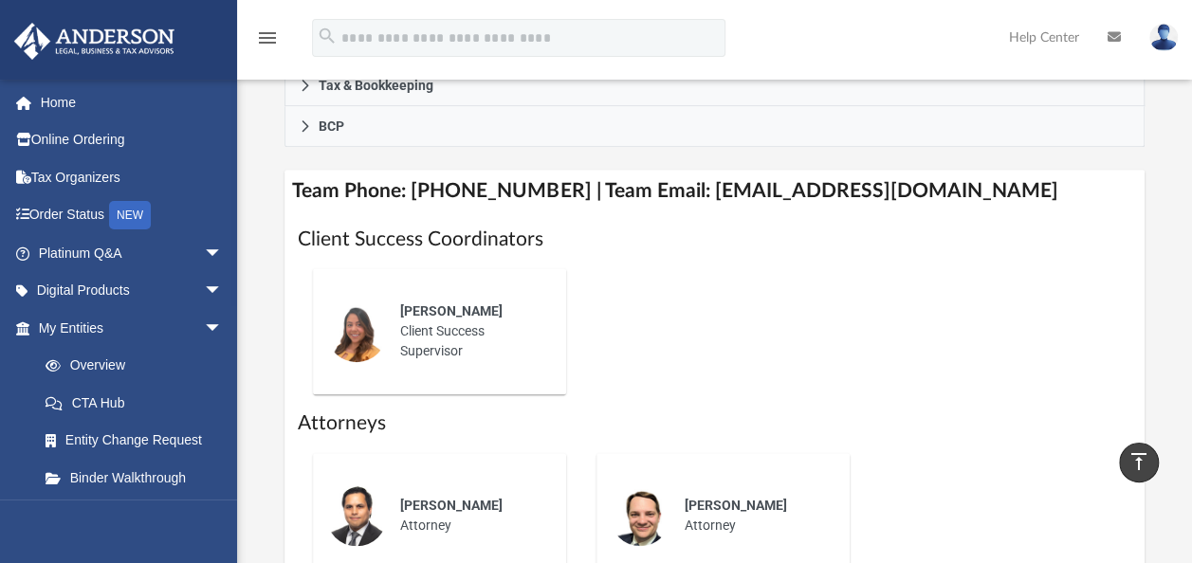
scroll to position [700, 0]
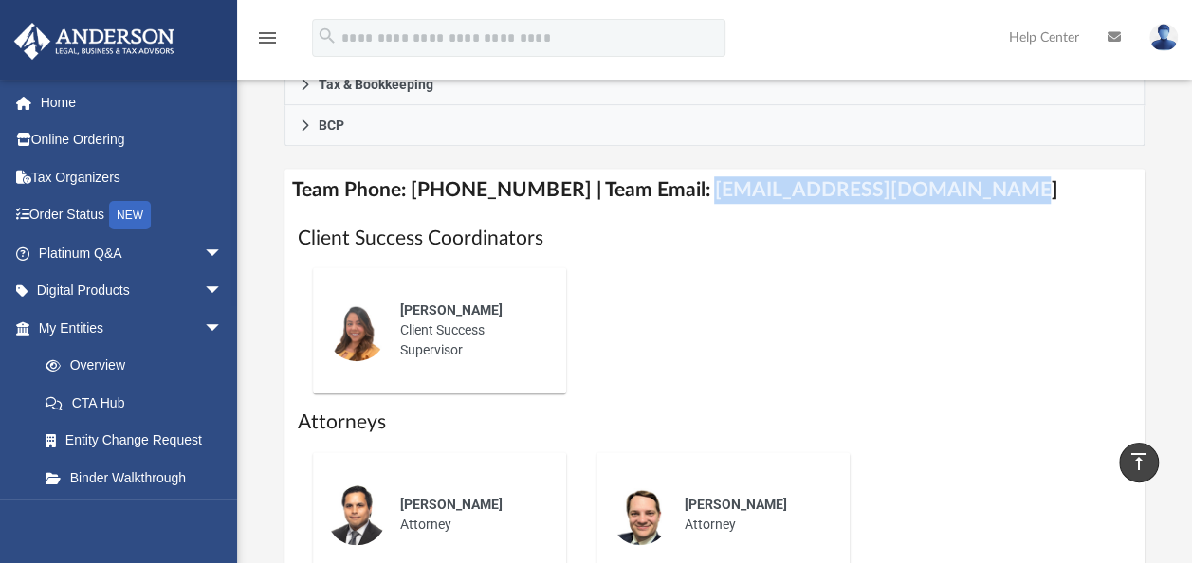
drag, startPoint x: 966, startPoint y: 188, endPoint x: 675, endPoint y: 180, distance: 291.3
click at [675, 180] on h4 "Team Phone: [PHONE_NUMBER] | Team Email: [EMAIL_ADDRESS][DOMAIN_NAME]" at bounding box center [714, 190] width 859 height 43
copy h4 "[EMAIL_ADDRESS][DOMAIN_NAME]"
